Goal: Find specific page/section: Find specific page/section

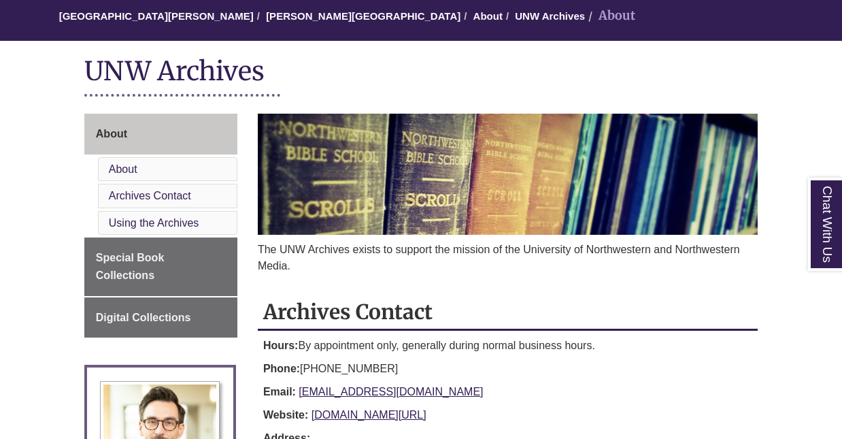
scroll to position [135, 0]
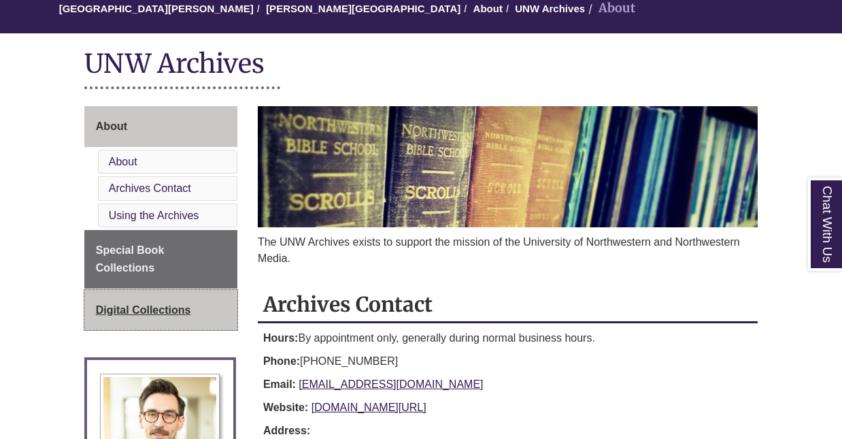
click at [190, 311] on span "Digital Collections" at bounding box center [143, 310] width 95 height 12
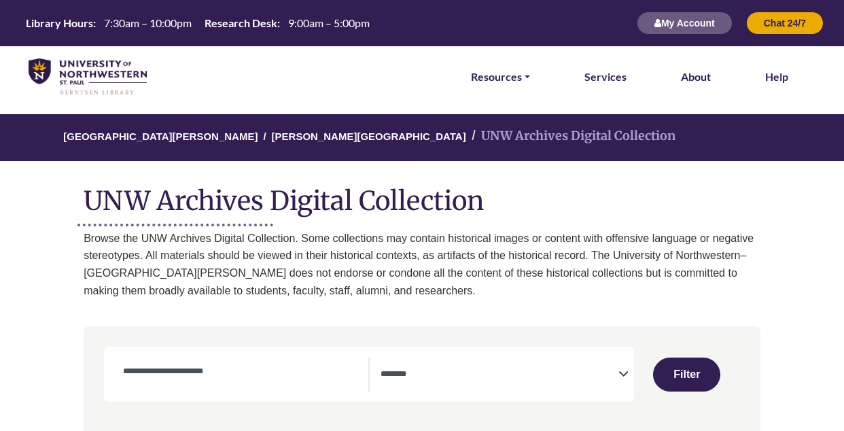
select select "Database Subject Filter"
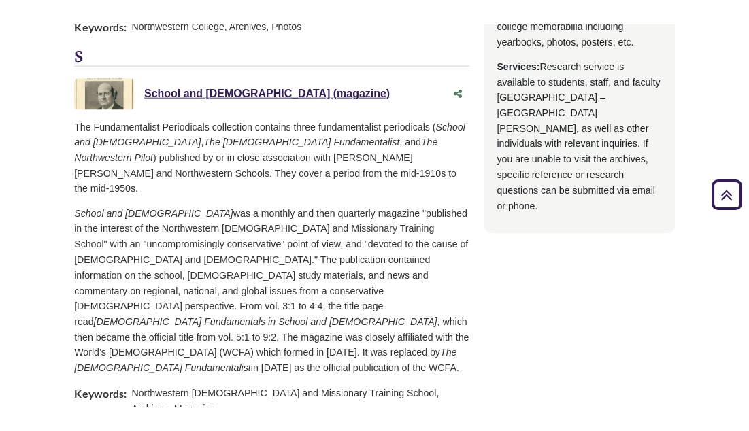
scroll to position [994, 0]
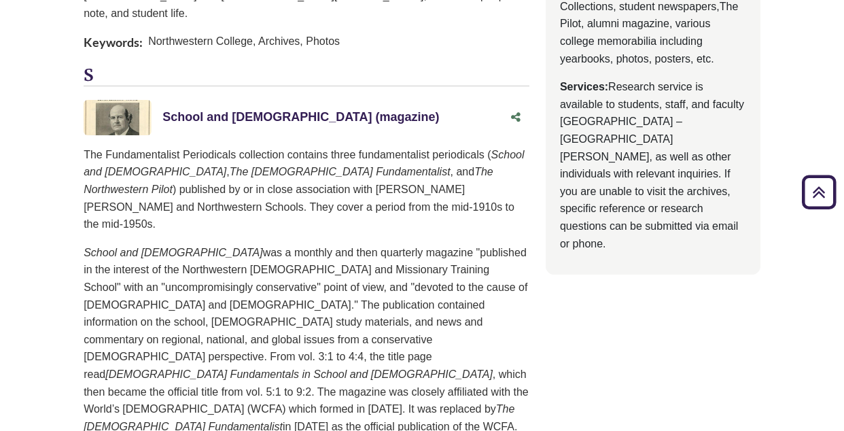
click at [248, 110] on link "School and [DEMOGRAPHIC_DATA] (magazine) This link opens in a new window" at bounding box center [300, 117] width 277 height 14
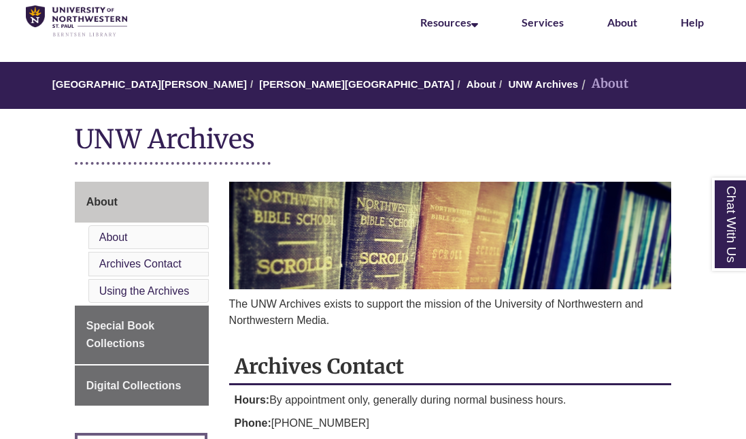
scroll to position [88, 0]
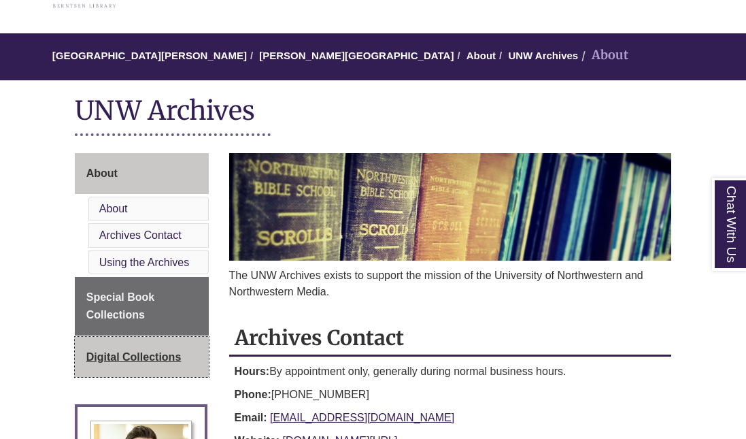
click at [151, 358] on span "Digital Collections" at bounding box center [133, 357] width 95 height 12
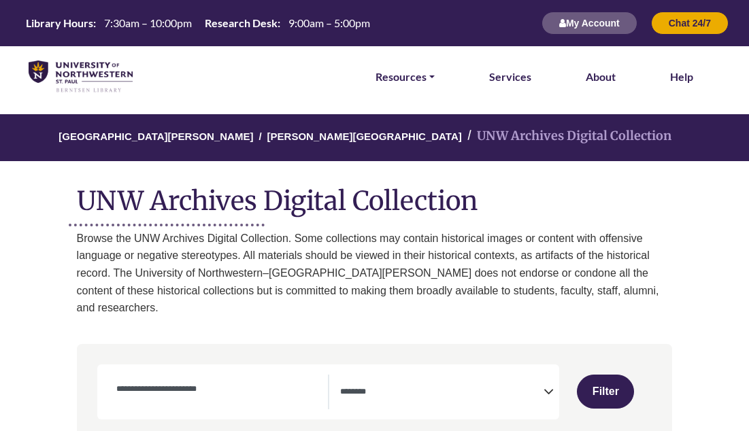
select select "Database Subject Filter"
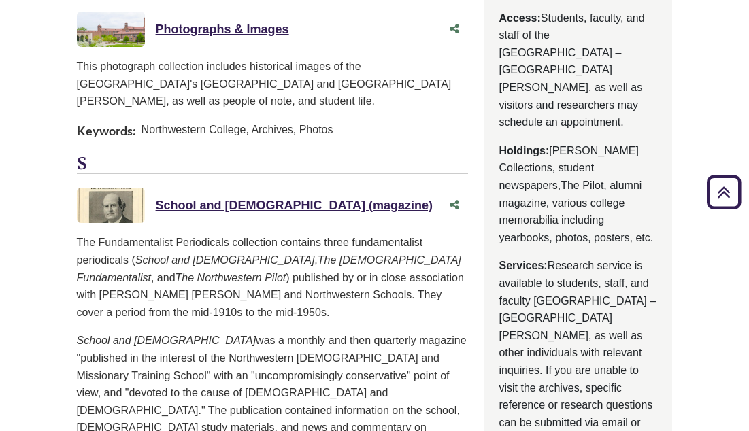
scroll to position [938, 0]
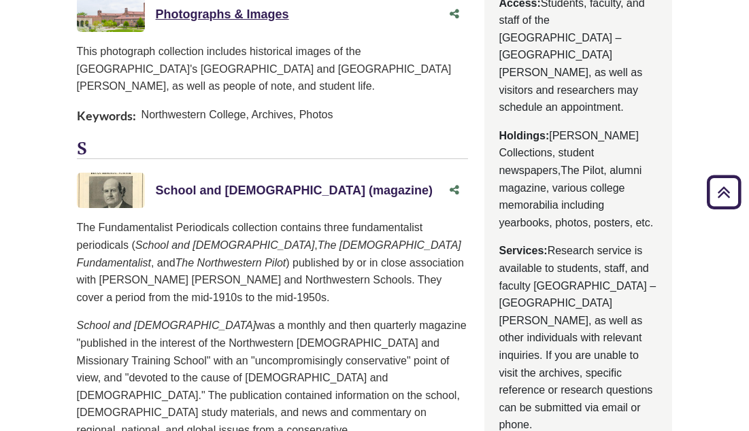
click at [235, 184] on link "School and [DEMOGRAPHIC_DATA] (magazine) This link opens in a new window" at bounding box center [294, 191] width 277 height 14
